Goal: Check status

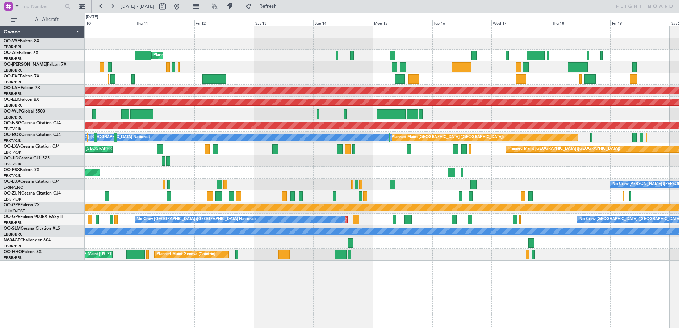
click at [269, 73] on div "Planned Maint [GEOGRAPHIC_DATA] ([GEOGRAPHIC_DATA]) Planned [GEOGRAPHIC_DATA][P…" at bounding box center [381, 143] width 594 height 234
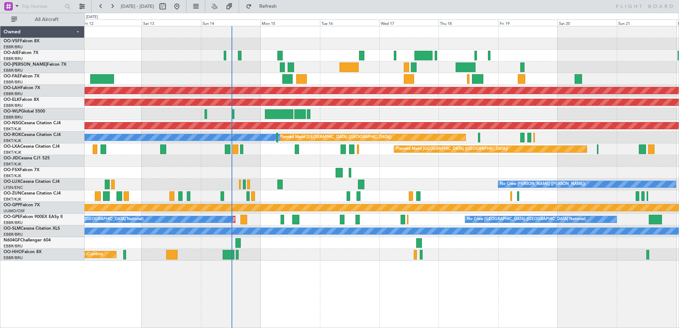
click at [272, 65] on div "Planned Maint [GEOGRAPHIC_DATA] ([GEOGRAPHIC_DATA]) Planned [GEOGRAPHIC_DATA][P…" at bounding box center [381, 143] width 594 height 234
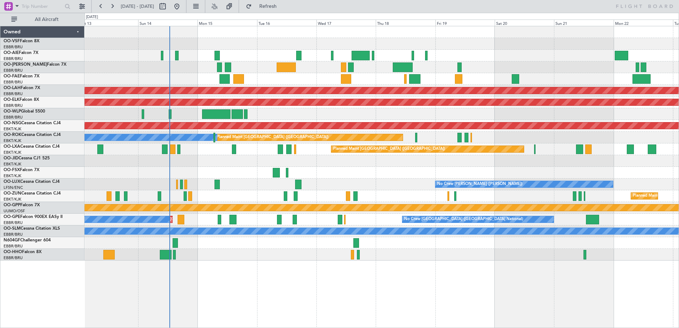
click at [307, 81] on div at bounding box center [381, 79] width 594 height 12
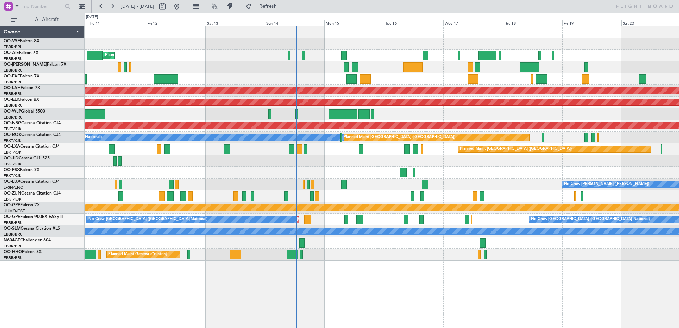
click at [273, 77] on div "Planned Maint [GEOGRAPHIC_DATA] ([GEOGRAPHIC_DATA]) Planned [GEOGRAPHIC_DATA][P…" at bounding box center [381, 143] width 594 height 234
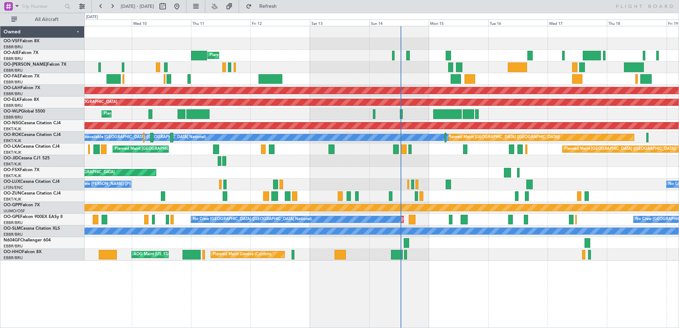
click at [351, 190] on div "Planned Maint [GEOGRAPHIC_DATA] ([GEOGRAPHIC_DATA]) Planned [GEOGRAPHIC_DATA][P…" at bounding box center [381, 143] width 594 height 234
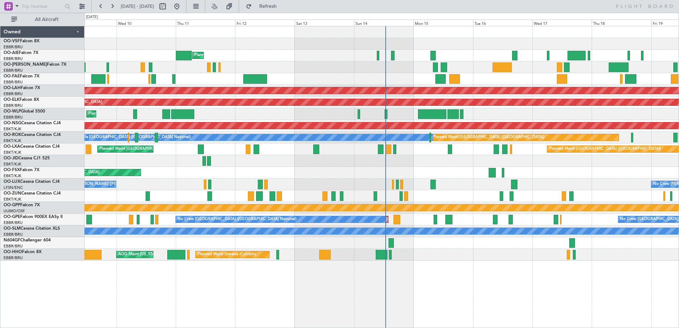
click at [326, 164] on div "Planned Maint [GEOGRAPHIC_DATA] ([GEOGRAPHIC_DATA]) Planned [GEOGRAPHIC_DATA][P…" at bounding box center [381, 143] width 594 height 234
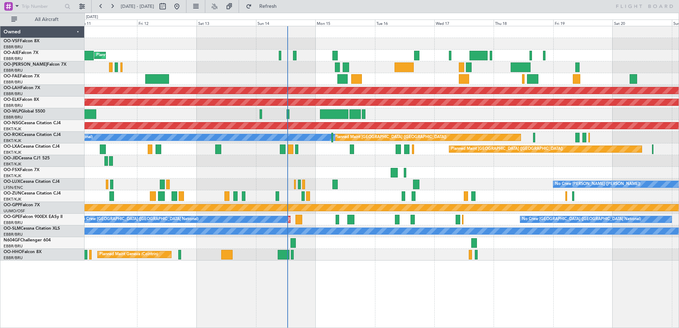
click at [320, 243] on div "Planned Maint [GEOGRAPHIC_DATA] ([GEOGRAPHIC_DATA]) Planned [GEOGRAPHIC_DATA][P…" at bounding box center [381, 177] width 594 height 302
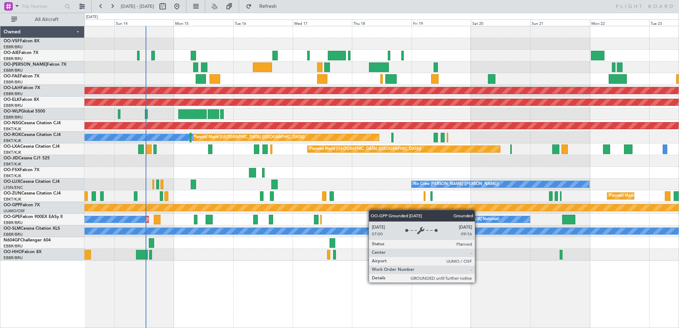
click at [304, 205] on div "Planned Maint [GEOGRAPHIC_DATA] ([GEOGRAPHIC_DATA]) Planned [GEOGRAPHIC_DATA][P…" at bounding box center [381, 143] width 594 height 234
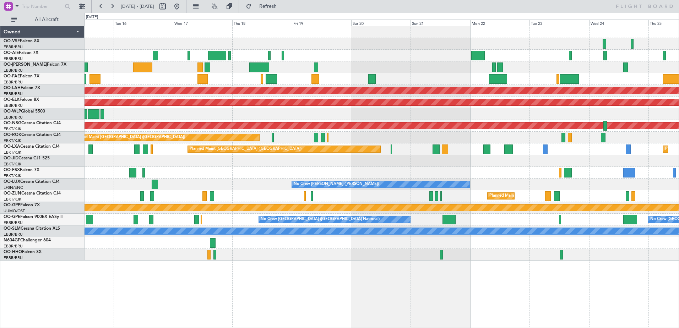
click at [425, 260] on div "Planned Maint [GEOGRAPHIC_DATA] ([GEOGRAPHIC_DATA]) Planned [GEOGRAPHIC_DATA][P…" at bounding box center [381, 177] width 594 height 302
